Goal: Task Accomplishment & Management: Use online tool/utility

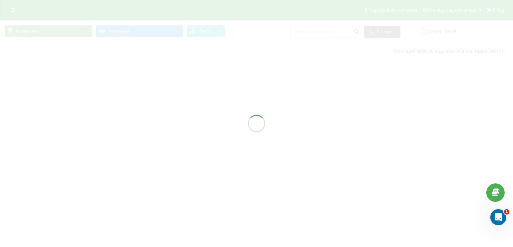
click at [435, 32] on div at bounding box center [256, 123] width 513 height 247
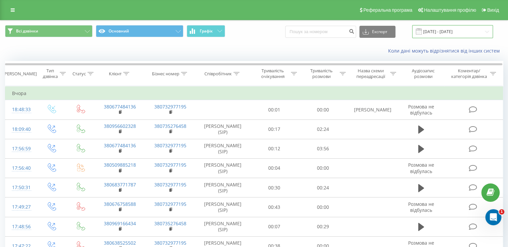
click at [436, 38] on input "[DATE] - [DATE]" at bounding box center [452, 31] width 81 height 13
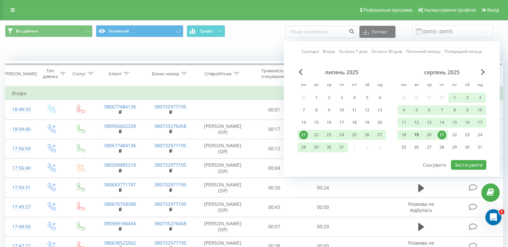
drag, startPoint x: 454, startPoint y: 131, endPoint x: 412, endPoint y: 129, distance: 41.8
click at [453, 131] on div "22" at bounding box center [455, 134] width 9 height 9
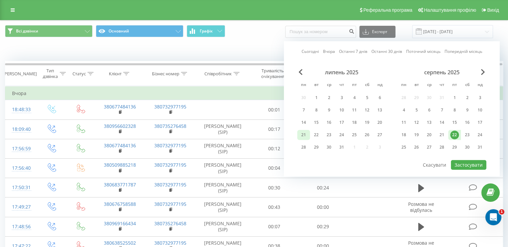
click at [300, 131] on div "21" at bounding box center [303, 134] width 9 height 9
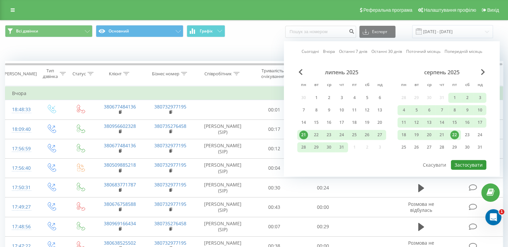
click at [456, 160] on button "Застосувати" at bounding box center [468, 165] width 35 height 10
type input "[DATE] - [DATE]"
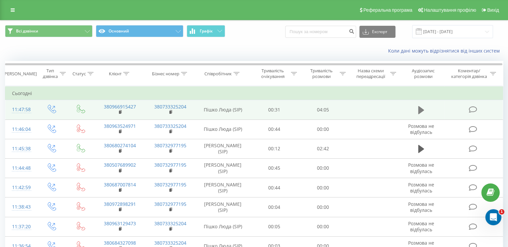
click at [422, 110] on icon at bounding box center [421, 110] width 6 height 8
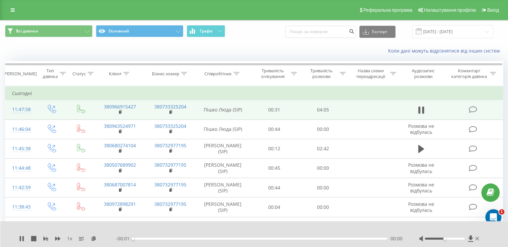
click at [167, 237] on div "00:00" at bounding box center [260, 238] width 254 height 2
click at [198, 238] on div "00:00" at bounding box center [260, 238] width 254 height 2
click at [206, 239] on div "00:00" at bounding box center [260, 238] width 254 height 2
click at [216, 239] on div "01:08" at bounding box center [260, 238] width 254 height 2
click at [235, 238] on div "01:18" at bounding box center [260, 238] width 254 height 2
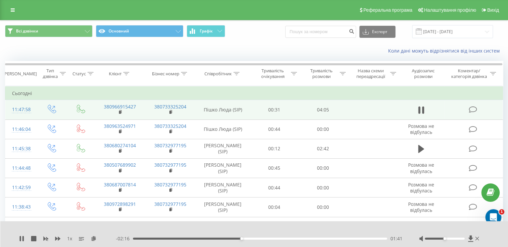
click at [456, 239] on div at bounding box center [449, 238] width 61 height 7
click at [454, 238] on div at bounding box center [445, 238] width 40 height 2
click at [23, 237] on icon at bounding box center [22, 238] width 1 height 5
click at [18, 237] on div "1 x - 02:09 01:48 01:48" at bounding box center [254, 234] width 508 height 26
click at [21, 237] on icon at bounding box center [22, 238] width 4 height 5
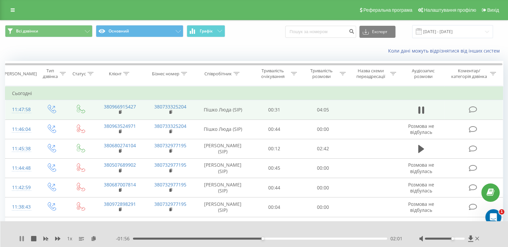
click at [22, 237] on icon at bounding box center [22, 238] width 1 height 5
click at [477, 239] on icon at bounding box center [478, 238] width 4 height 5
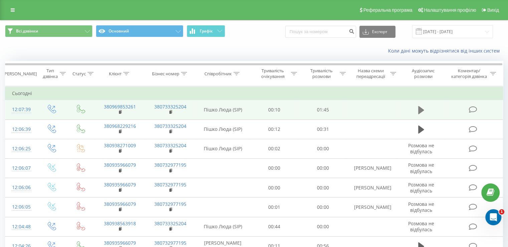
click at [418, 108] on icon at bounding box center [421, 109] width 6 height 9
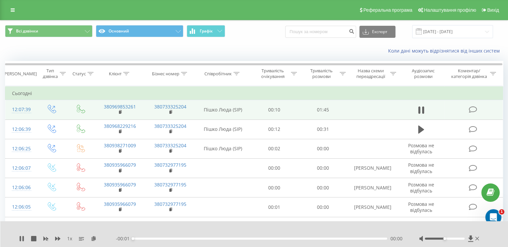
click at [200, 238] on div "00:00" at bounding box center [260, 238] width 254 height 2
click at [212, 238] on div "00:00" at bounding box center [260, 238] width 254 height 2
click at [225, 238] on div "00:32" at bounding box center [260, 238] width 254 height 2
click at [250, 237] on div "00:38" at bounding box center [260, 238] width 254 height 2
click at [261, 237] on div "00:52" at bounding box center [260, 238] width 254 height 2
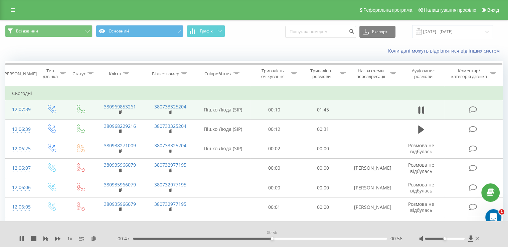
click at [272, 239] on div "00:56" at bounding box center [260, 238] width 254 height 2
drag, startPoint x: 279, startPoint y: 238, endPoint x: 286, endPoint y: 238, distance: 7.4
click at [279, 238] on div "00:59" at bounding box center [260, 238] width 254 height 2
click at [287, 238] on div "01:00" at bounding box center [260, 238] width 254 height 2
click at [294, 238] on div "01:03" at bounding box center [260, 238] width 254 height 2
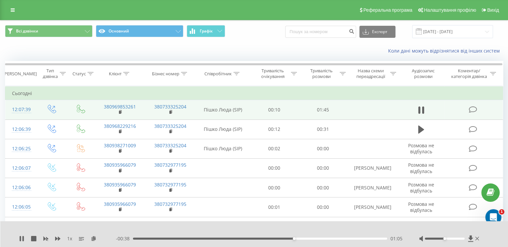
click at [309, 239] on div "01:05" at bounding box center [260, 238] width 254 height 2
click at [315, 237] on div "01:12" at bounding box center [260, 238] width 254 height 2
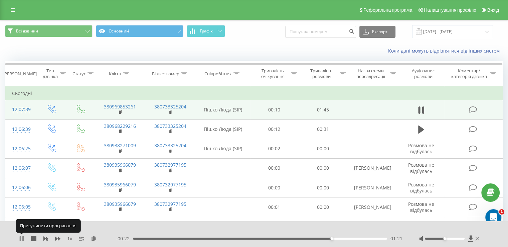
click at [21, 238] on icon at bounding box center [21, 238] width 5 height 5
